Goal: Information Seeking & Learning: Find specific fact

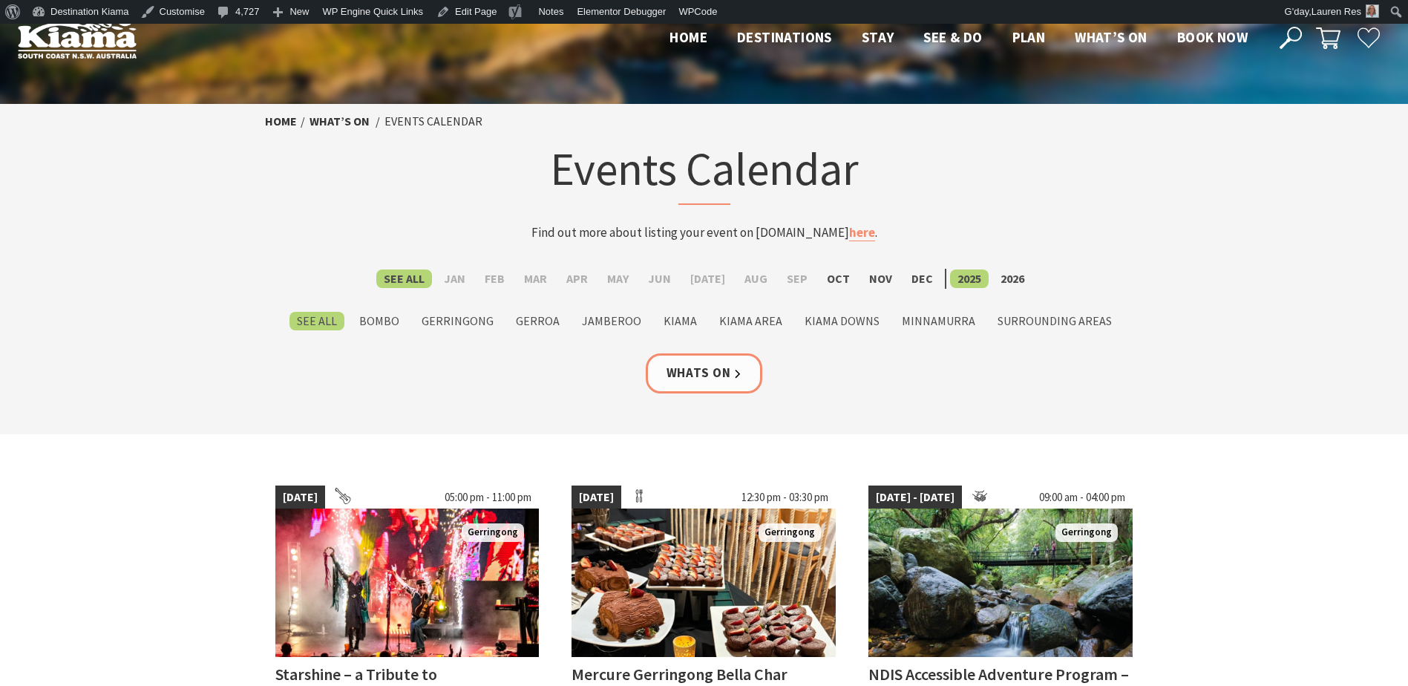
click at [1298, 33] on icon at bounding box center [1291, 38] width 22 height 22
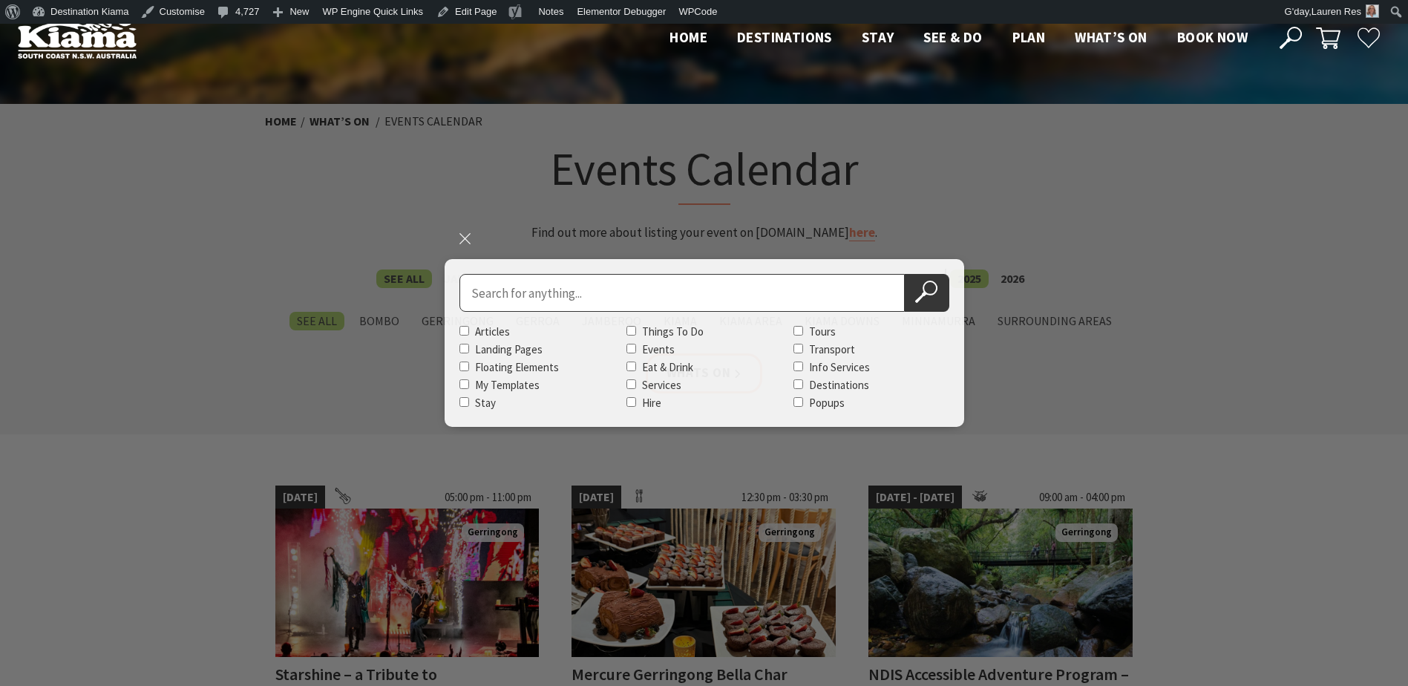
click at [569, 281] on input "Search for" at bounding box center [682, 293] width 445 height 38
type input "illawarra fly"
click at [905, 274] on button "Search Now" at bounding box center [927, 293] width 45 height 38
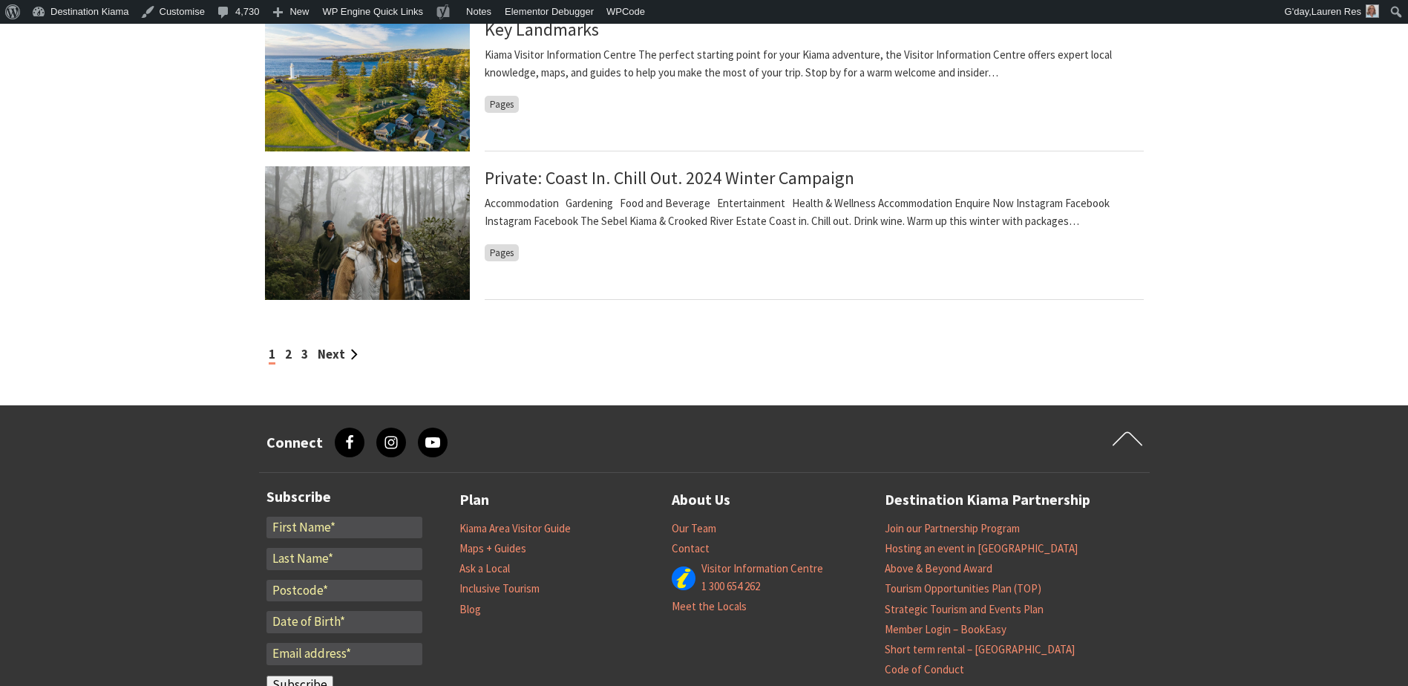
scroll to position [1411, 0]
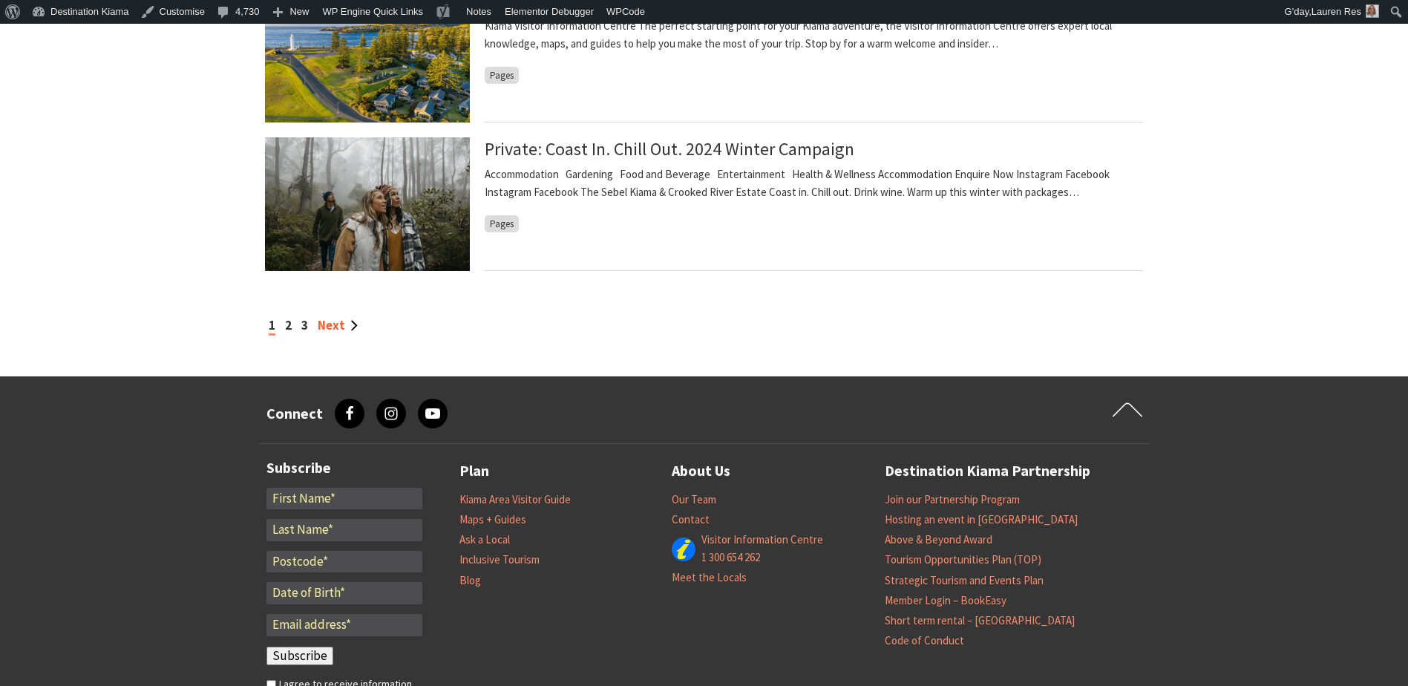
drag, startPoint x: 324, startPoint y: 320, endPoint x: 332, endPoint y: 318, distance: 7.8
click at [325, 320] on link "Next" at bounding box center [338, 325] width 40 height 16
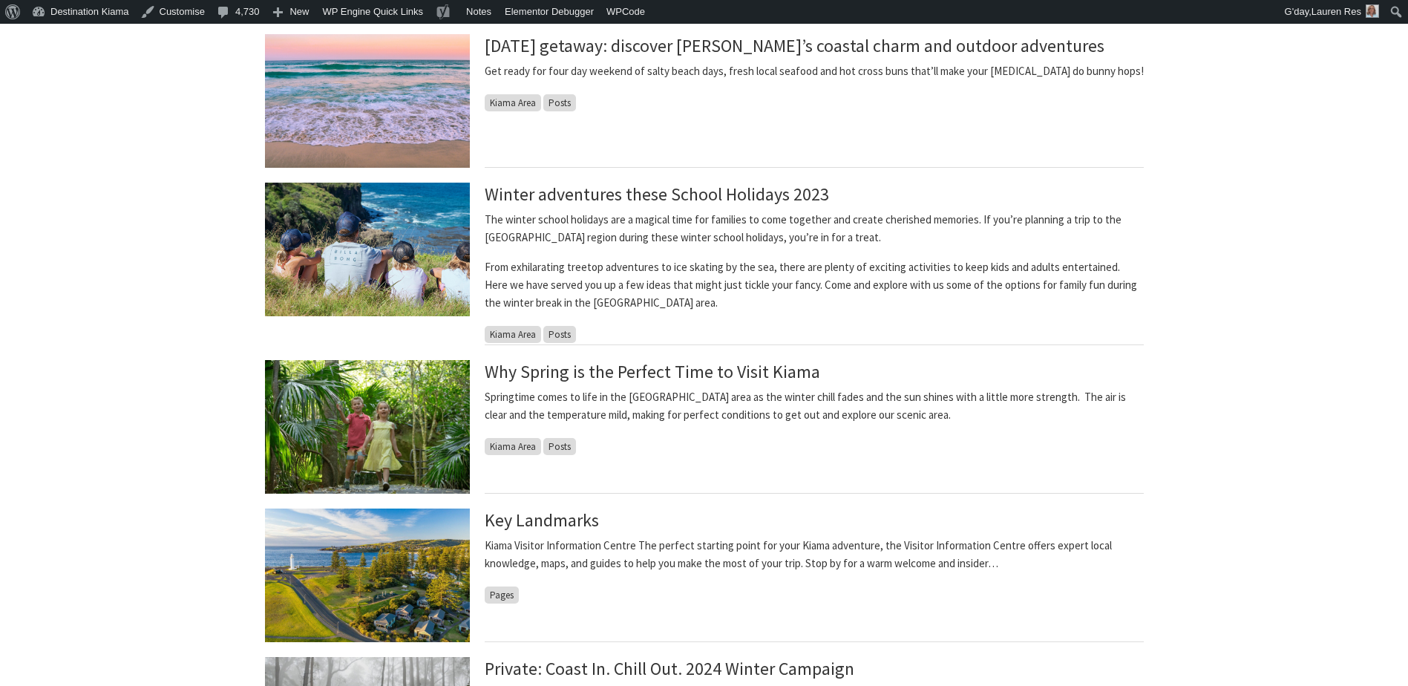
scroll to position [445, 0]
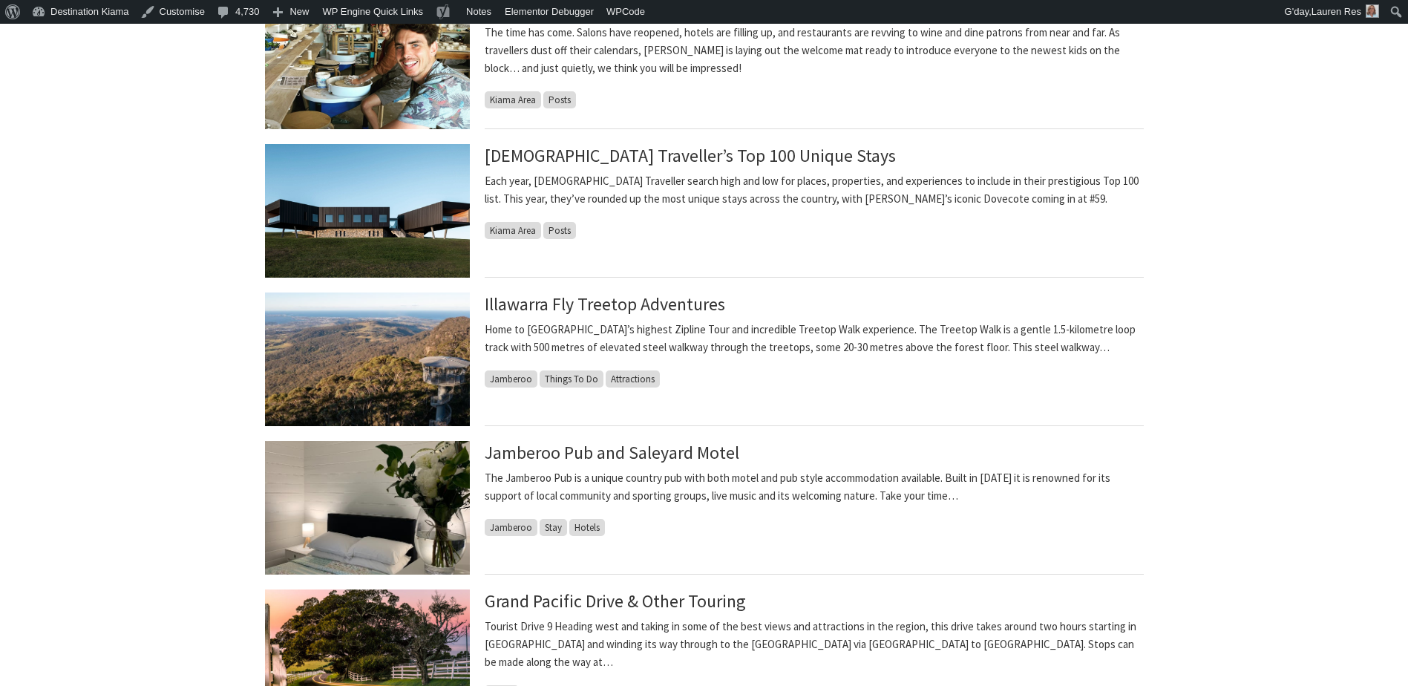
scroll to position [965, 0]
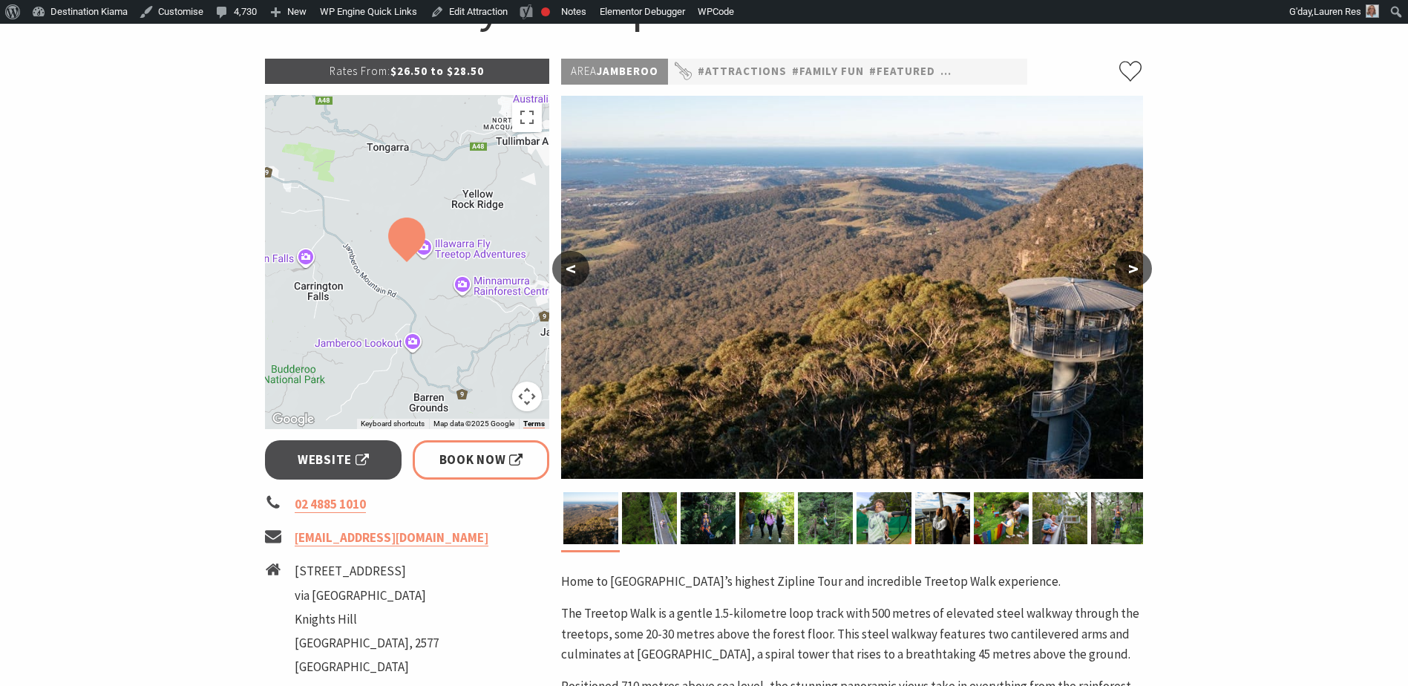
scroll to position [223, 0]
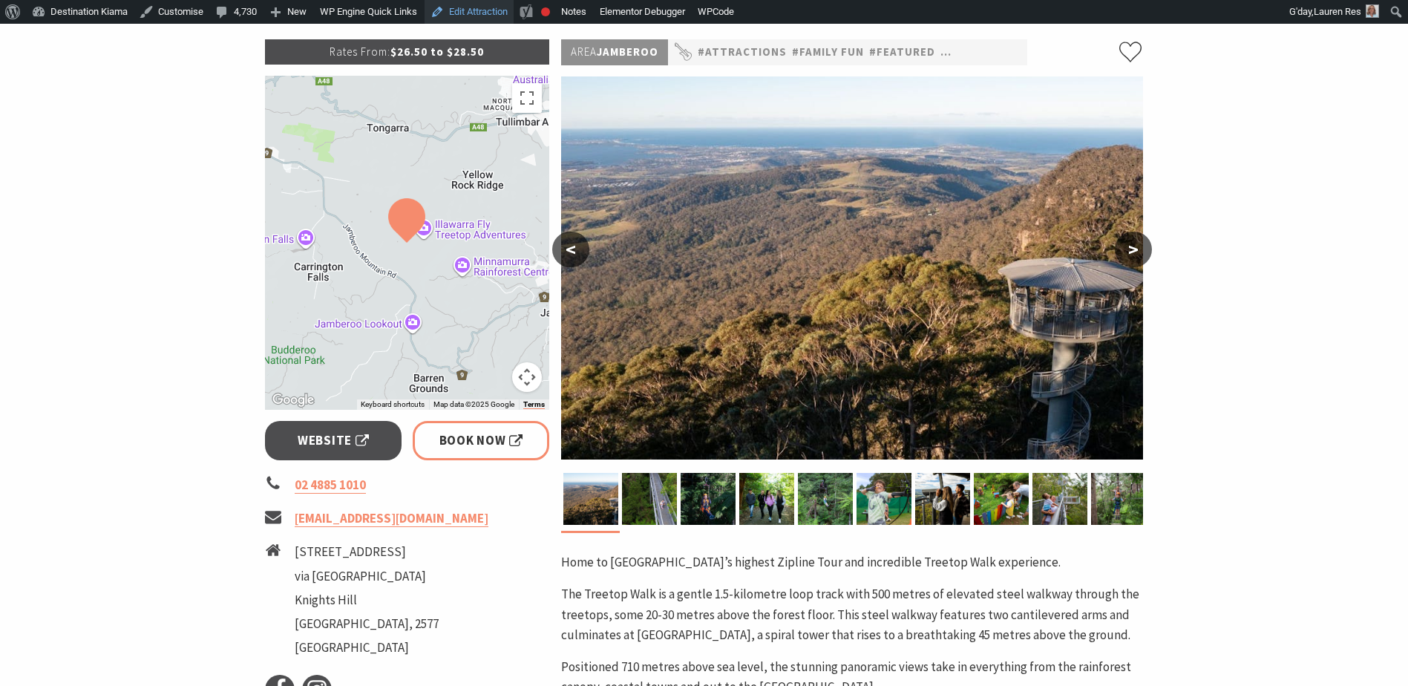
click at [475, 7] on link "Edit Attraction" at bounding box center [469, 12] width 89 height 24
